Goal: Task Accomplishment & Management: Complete application form

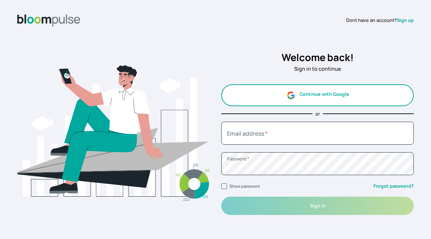
click at [339, 92] on button "Continue with Google" at bounding box center [317, 95] width 193 height 22
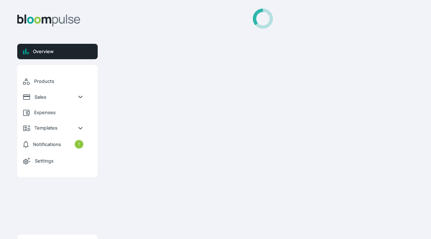
select select "2025"
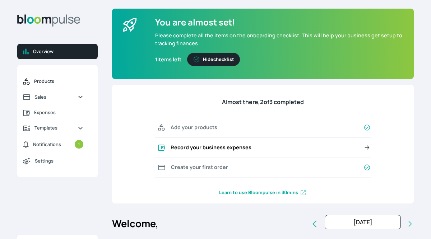
click at [56, 81] on span "Products" at bounding box center [58, 81] width 49 height 7
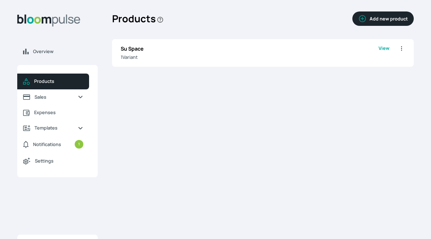
click at [371, 21] on button "Add new product" at bounding box center [383, 19] width 61 height 14
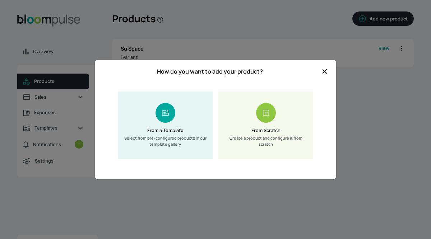
click at [265, 111] on rect at bounding box center [266, 113] width 20 height 20
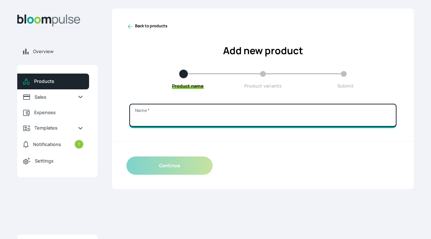
click at [190, 115] on input "Name *" at bounding box center [262, 115] width 267 height 23
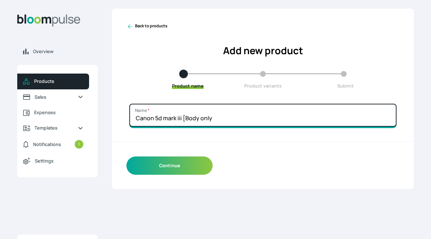
type input "Canon 5d mark iii [Body only]"
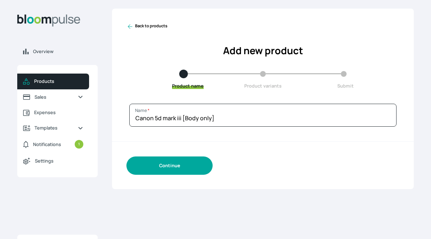
click at [182, 171] on button "Continue" at bounding box center [170, 166] width 86 height 18
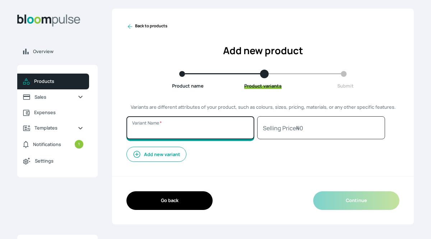
click at [179, 127] on input "Variant Name *" at bounding box center [191, 127] width 128 height 23
type input "Body only"
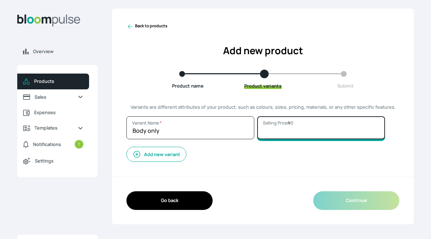
click at [280, 125] on input "Selling Price ₦ 0" at bounding box center [321, 127] width 128 height 23
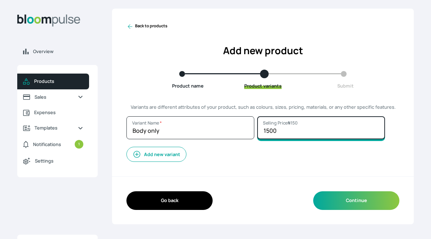
type input "15000"
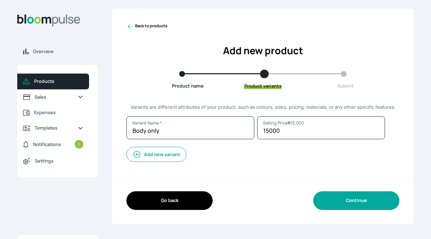
click at [356, 200] on button "Continue" at bounding box center [357, 201] width 86 height 18
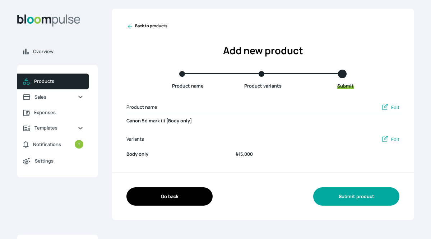
click at [361, 196] on button "Submit product" at bounding box center [357, 197] width 86 height 18
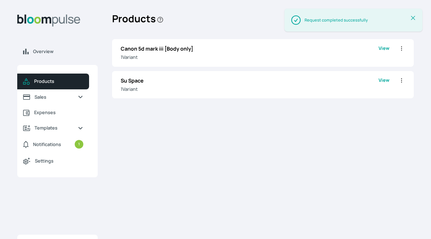
click at [414, 17] on icon at bounding box center [414, 18] width 4 height 4
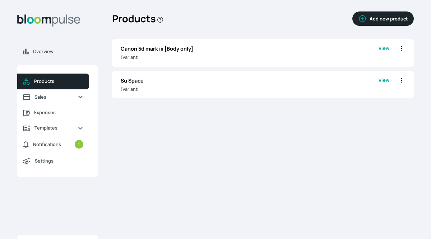
click at [368, 20] on button "Add new product" at bounding box center [383, 19] width 61 height 14
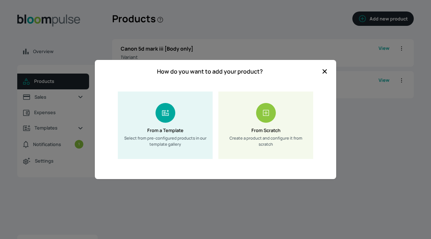
click at [267, 124] on div "From Scratch Create a product and configure it from scratch" at bounding box center [266, 126] width 95 height 68
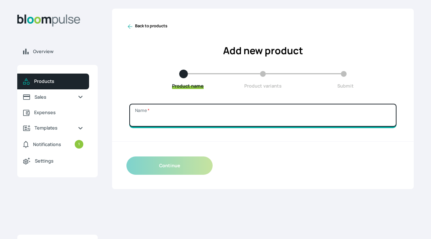
click at [146, 124] on input "Name *" at bounding box center [262, 115] width 267 height 23
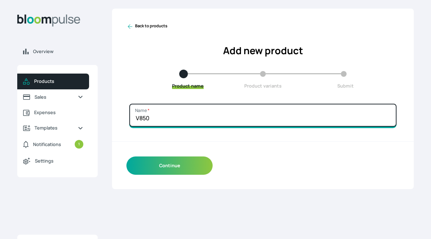
type input "V850"
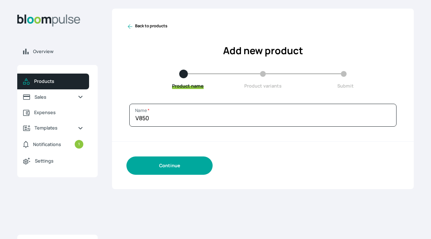
click at [164, 170] on button "Continue" at bounding box center [170, 166] width 86 height 18
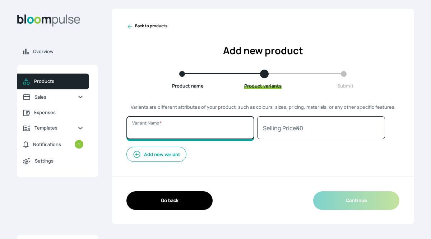
click at [161, 129] on input "Variant Name *" at bounding box center [191, 127] width 128 height 23
type input "Speedlight"
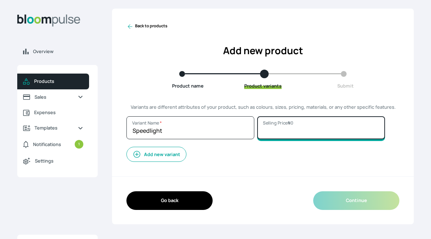
click at [282, 131] on input "Selling Price ₦ 0" at bounding box center [321, 127] width 128 height 23
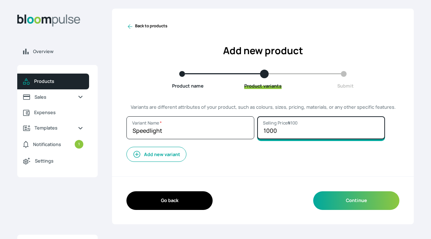
type input "10000"
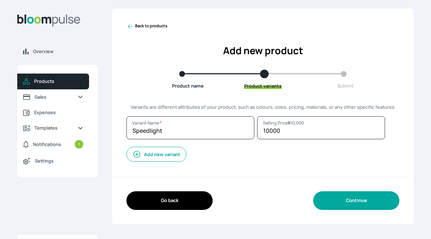
click at [349, 201] on button "Continue" at bounding box center [357, 201] width 86 height 18
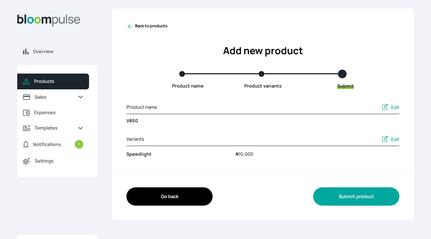
click at [360, 197] on button "Submit product" at bounding box center [357, 197] width 86 height 18
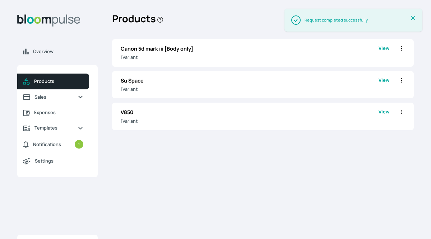
click at [414, 18] on icon at bounding box center [413, 17] width 7 height 7
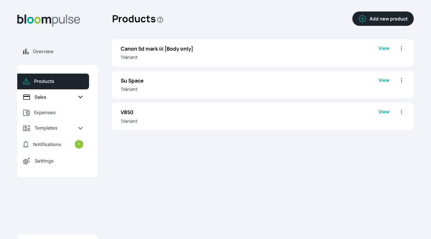
click at [57, 97] on span "Sales" at bounding box center [53, 97] width 37 height 7
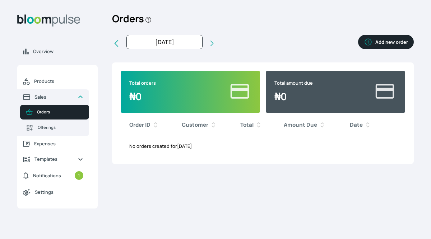
click at [370, 42] on icon "button" at bounding box center [368, 42] width 9 height 9
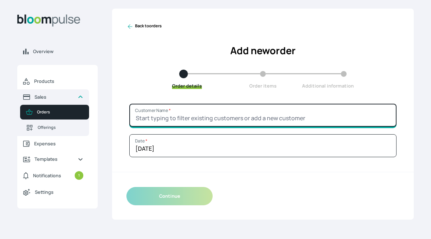
click at [150, 117] on input "Customer Name *" at bounding box center [262, 115] width 267 height 23
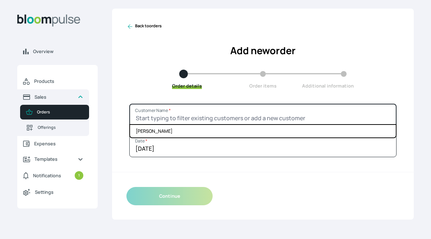
paste input "Folajomi"
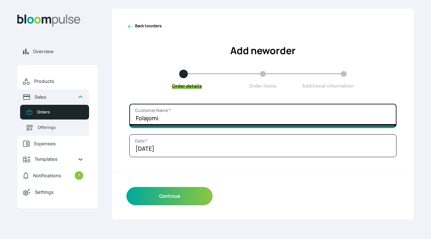
paste input "Aremu"
type input "[PERSON_NAME]"
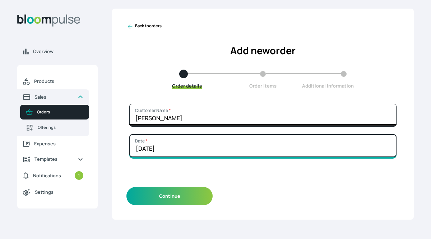
click at [142, 147] on input "[DATE]" at bounding box center [262, 145] width 267 height 23
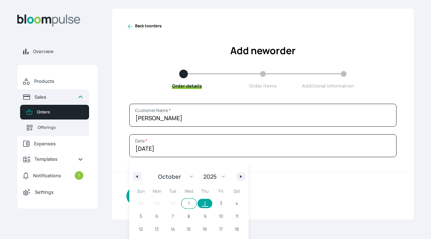
click at [189, 204] on span "1" at bounding box center [189, 203] width 16 height 9
type input "[DATE]"
click at [301, 192] on div "Continue" at bounding box center [263, 196] width 302 height 47
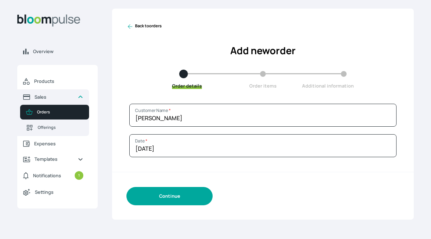
click at [159, 197] on button "Continue" at bounding box center [170, 196] width 86 height 18
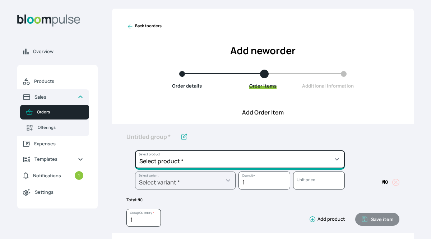
click at [343, 159] on select "Select product * Canon 5d mark iii [Body only] Su Space V850" at bounding box center [240, 160] width 210 height 18
select select "ccf7a73e-77ef-4265-8619-d2402834764d"
type input "Canon 5d mark iii [Body only]"
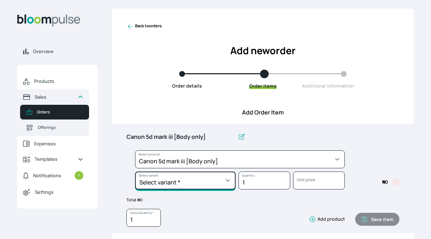
click at [227, 184] on select "Select variant * Body only" at bounding box center [185, 181] width 101 height 18
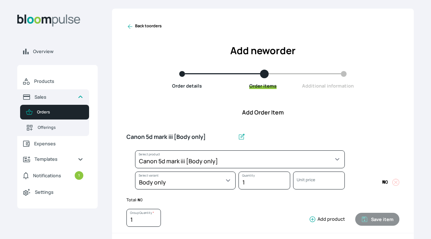
select select "ccf7a73e-77ef-4265-8619-d2402834764d"
select select "7261b6bb-96b0-44d1-aa50-a5875139a4ff"
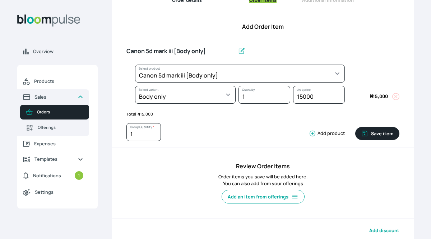
scroll to position [95, 0]
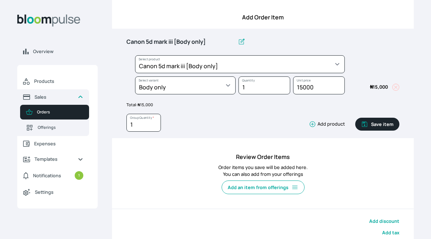
click at [316, 123] on icon "button" at bounding box center [313, 125] width 6 height 6
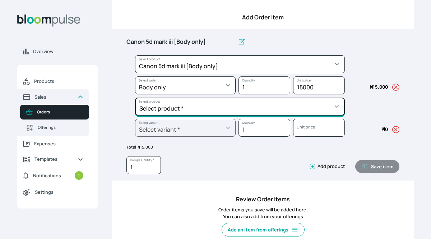
click at [340, 107] on select "Select product * Canon 5d mark iii [Body only] Su Space V850" at bounding box center [240, 107] width 210 height 18
select select "28851594-d0e8-40a1-aff6-91d5e1cd2f5c"
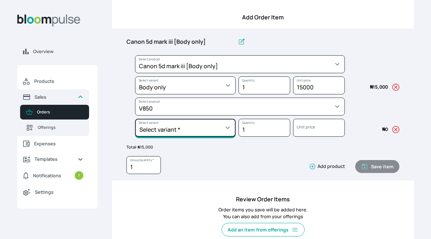
click at [226, 129] on select "Select variant * Speedlight" at bounding box center [185, 128] width 101 height 18
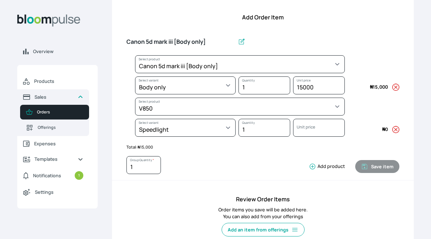
select select "28851594-d0e8-40a1-aff6-91d5e1cd2f5c"
select select "8186441c-482f-41a2-b0aa-7247138d08e4"
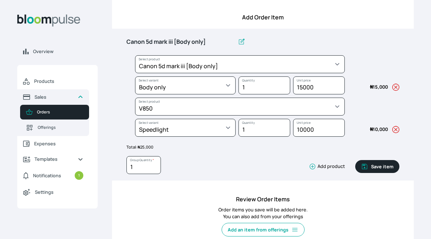
click at [375, 167] on button "Save item" at bounding box center [378, 166] width 44 height 13
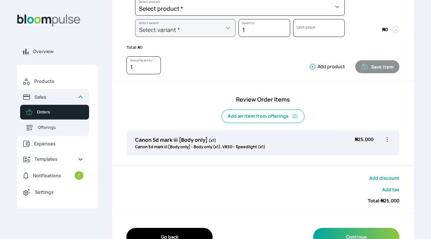
scroll to position [174, 0]
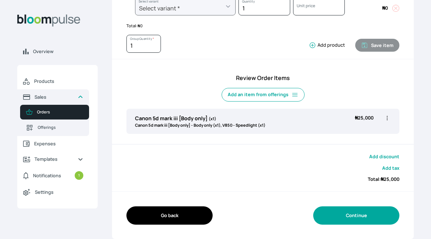
click at [363, 217] on button "Continue" at bounding box center [357, 216] width 86 height 18
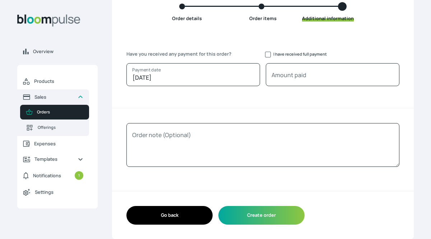
scroll to position [68, 0]
click at [267, 56] on input "I have received full payment" at bounding box center [268, 55] width 6 height 6
checkbox input "true"
type input "25000"
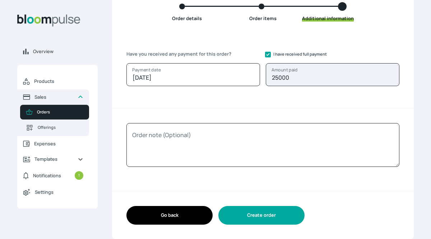
click at [270, 219] on button "Create order" at bounding box center [262, 215] width 86 height 18
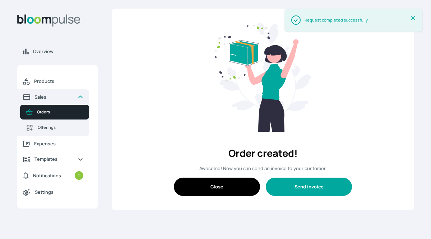
click at [304, 190] on button "Send invoice" at bounding box center [309, 187] width 86 height 18
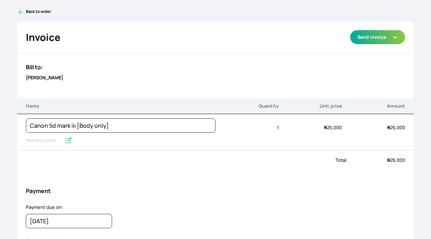
click at [394, 40] on button "Send invoice" at bounding box center [378, 37] width 55 height 14
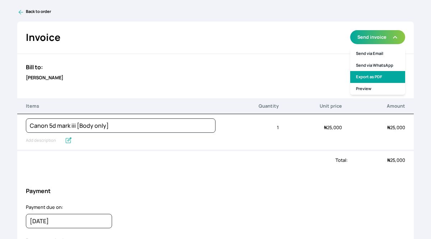
click at [375, 74] on link "Export as PDF" at bounding box center [378, 77] width 55 height 12
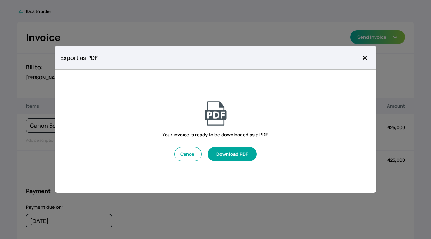
click at [241, 155] on button "Download PDF" at bounding box center [232, 154] width 49 height 14
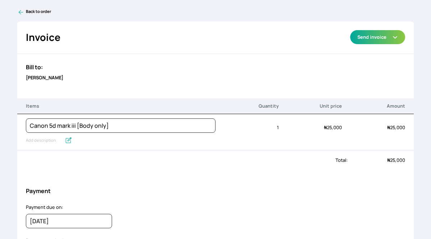
click at [20, 11] on icon at bounding box center [21, 12] width 5 height 5
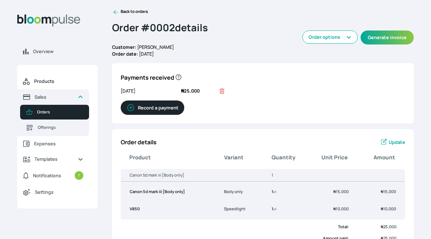
click at [54, 84] on span "Products" at bounding box center [58, 81] width 49 height 7
